Goal: Information Seeking & Learning: Find specific page/section

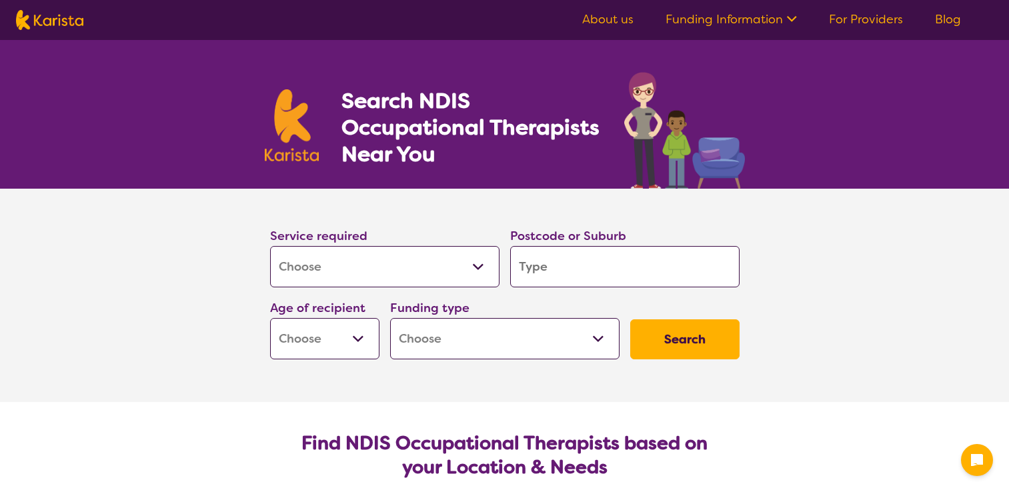
select select "[MEDICAL_DATA]"
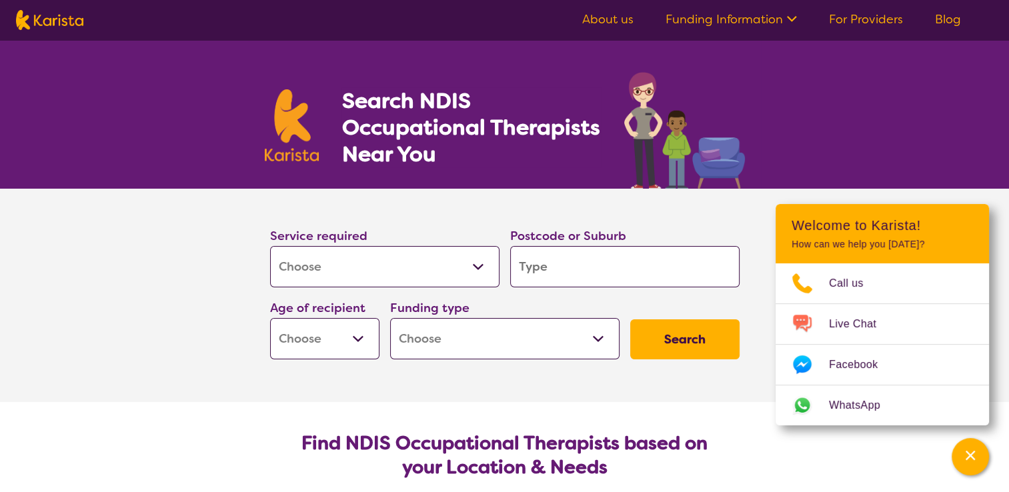
click at [628, 273] on input "search" at bounding box center [624, 266] width 229 height 41
type input "4"
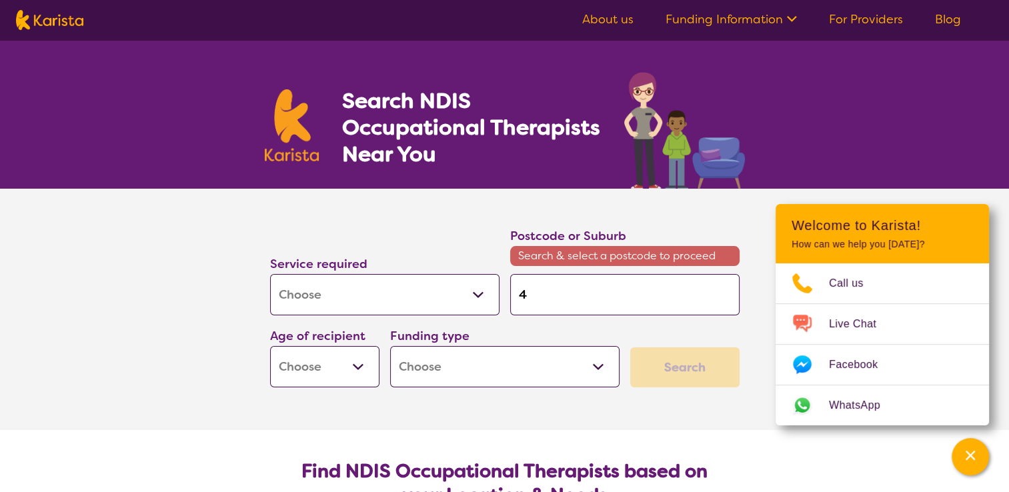
type input "41"
type input "411"
type input "4110"
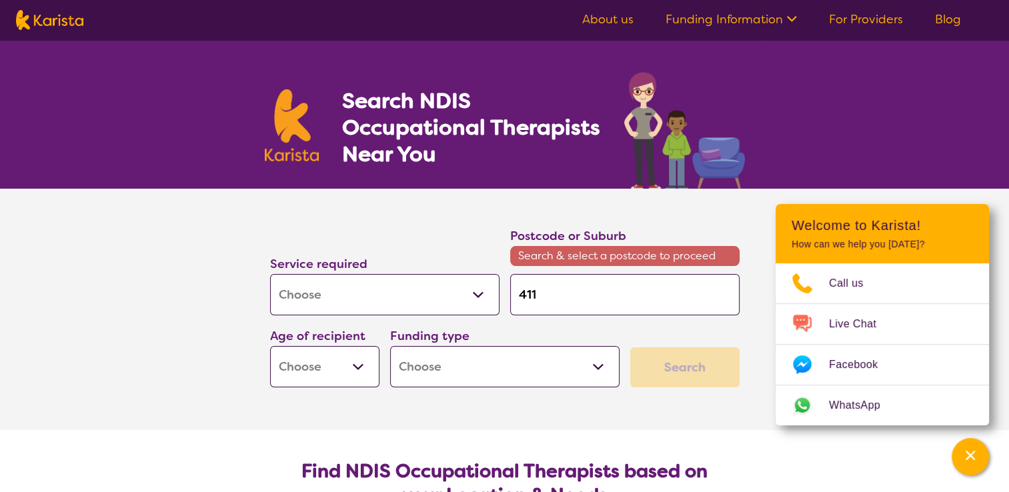
type input "4110"
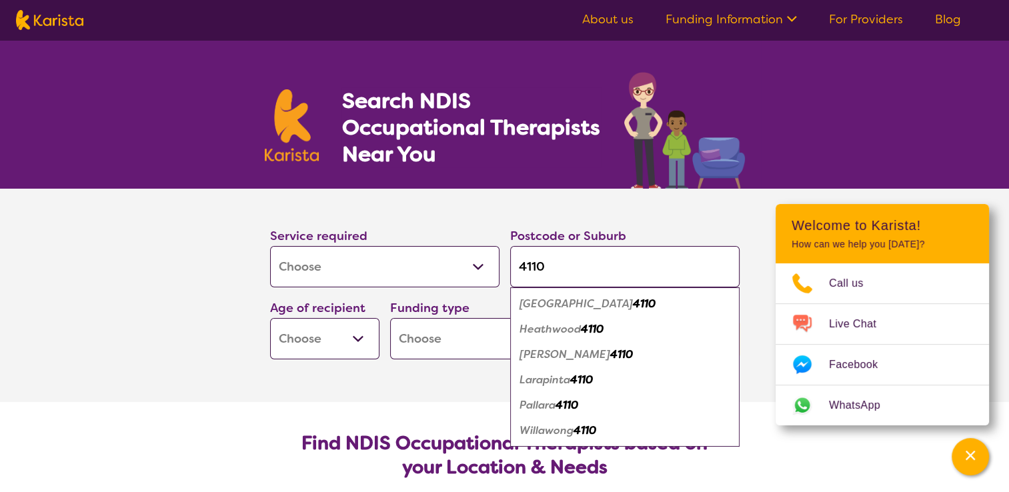
type input "4110"
click at [361, 340] on select "Early Childhood - 0 to 9 Child - 10 to 11 Adolescent - 12 to 17 Adult - 18 to 6…" at bounding box center [324, 338] width 109 height 41
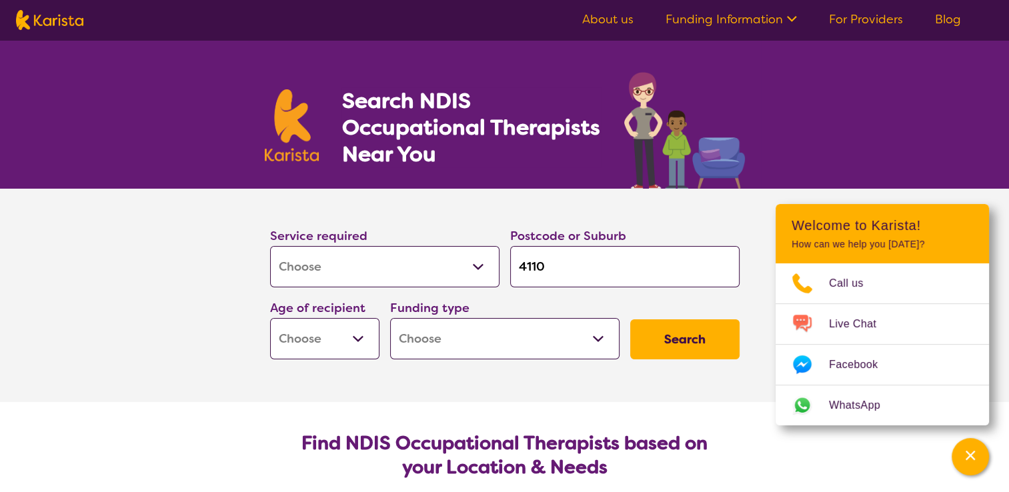
select select "CH"
click at [270, 318] on select "Early Childhood - 0 to 9 Child - 10 to 11 Adolescent - 12 to 17 Adult - 18 to 6…" at bounding box center [324, 338] width 109 height 41
select select "CH"
click at [458, 324] on select "Home Care Package (HCP) National Disability Insurance Scheme (NDIS) I don't know" at bounding box center [504, 338] width 229 height 41
select select "NDIS"
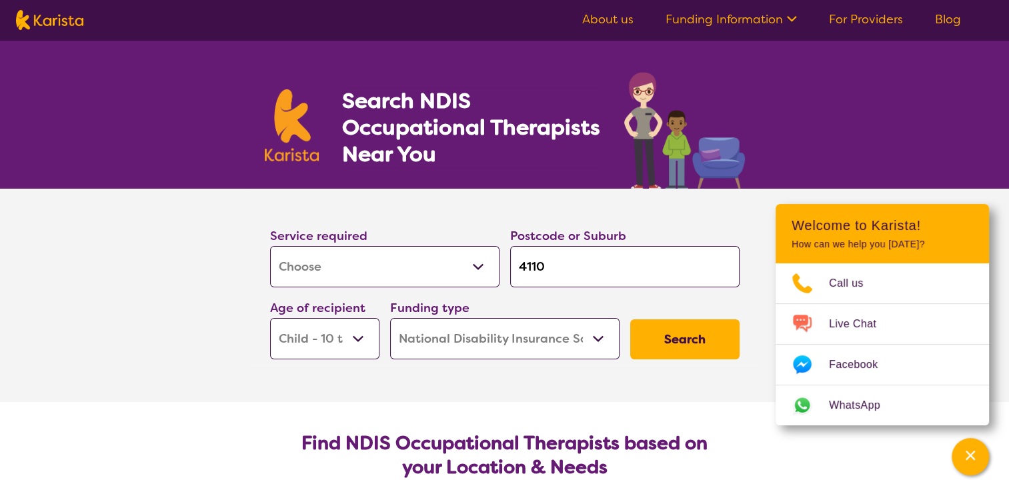
click at [390, 318] on select "Home Care Package (HCP) National Disability Insurance Scheme (NDIS) I don't know" at bounding box center [504, 338] width 229 height 41
select select "NDIS"
click at [683, 329] on button "Search" at bounding box center [684, 339] width 109 height 40
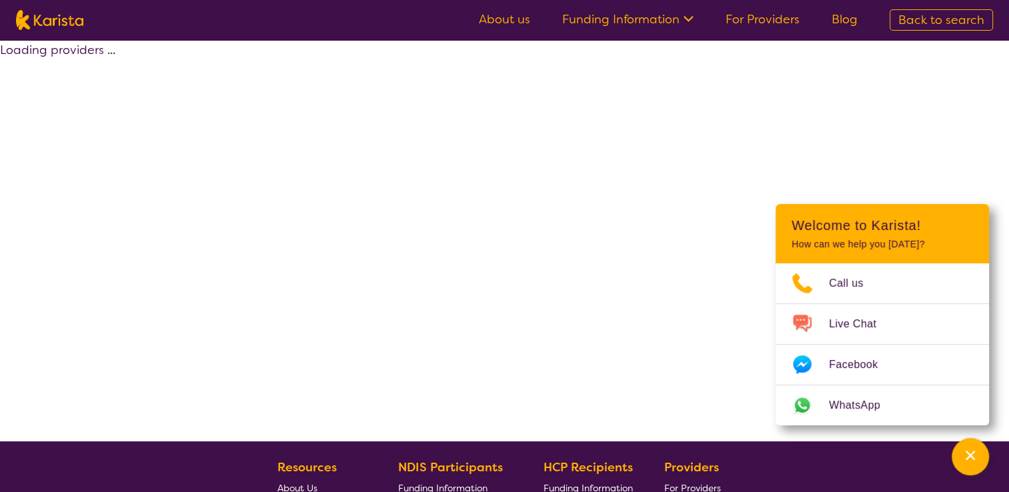
select select "by_score"
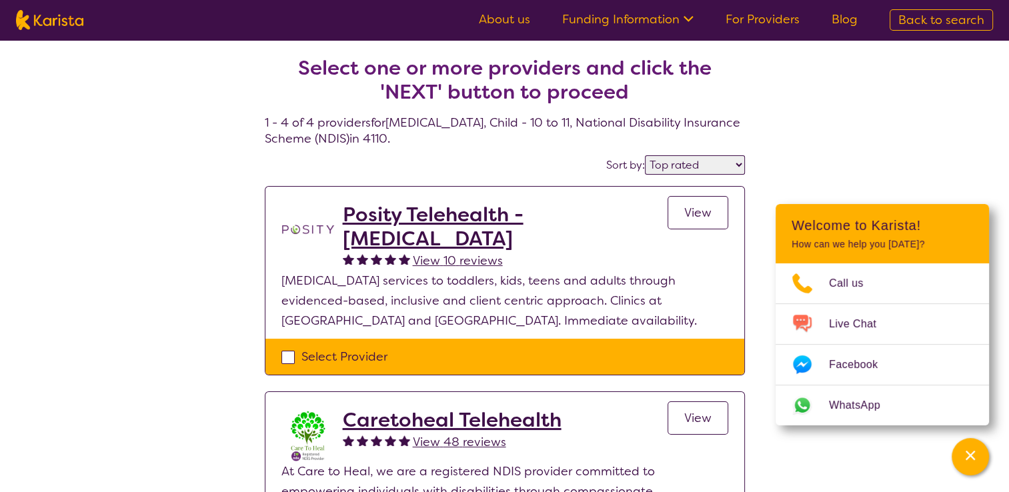
select select "[MEDICAL_DATA]"
select select "CH"
select select "NDIS"
select select "[MEDICAL_DATA]"
select select "CH"
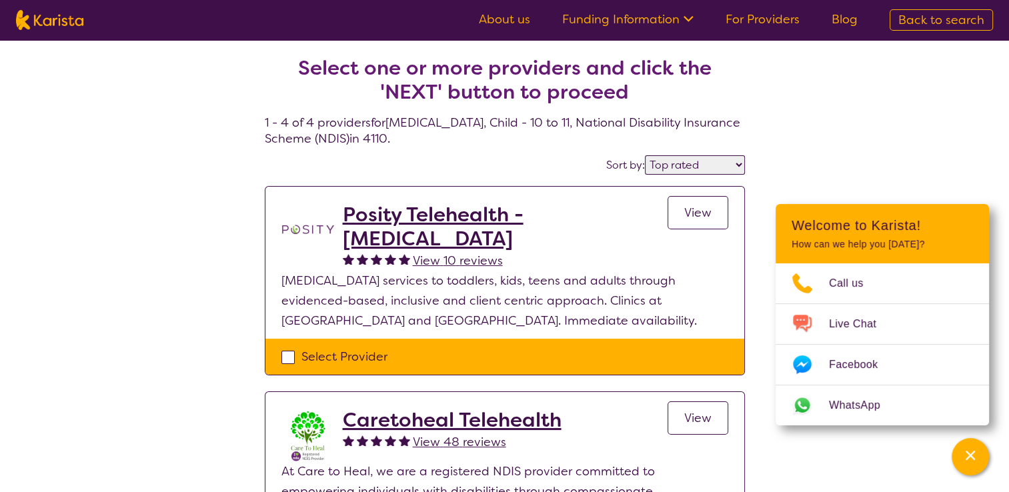
select select "NDIS"
